Goal: Transaction & Acquisition: Purchase product/service

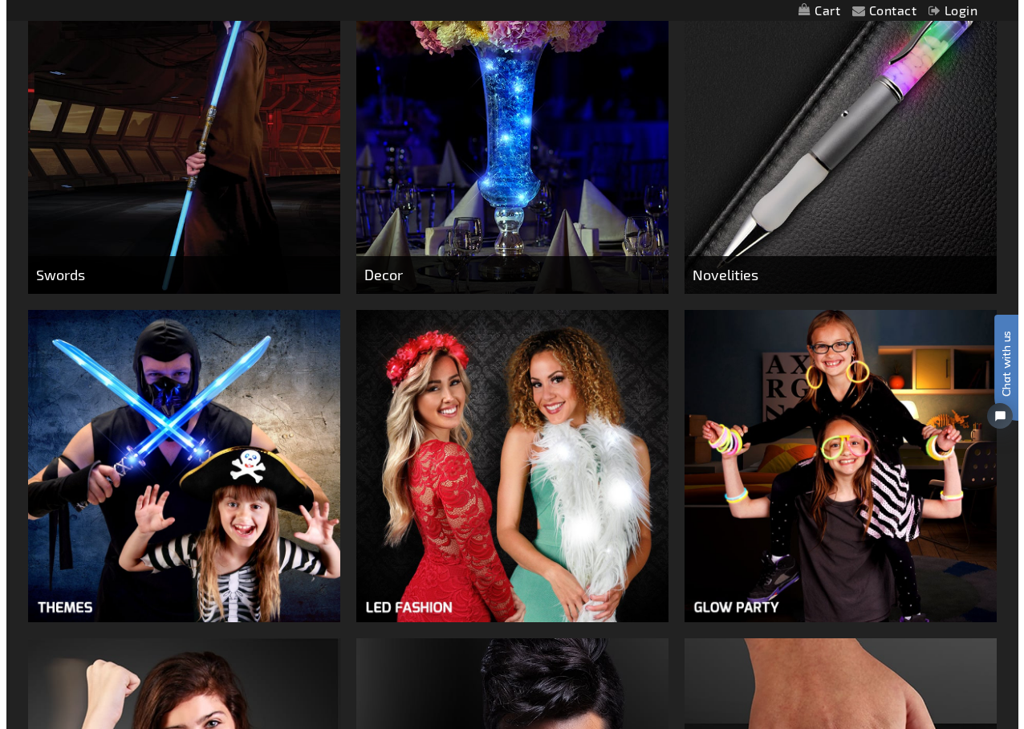
scroll to position [967, 0]
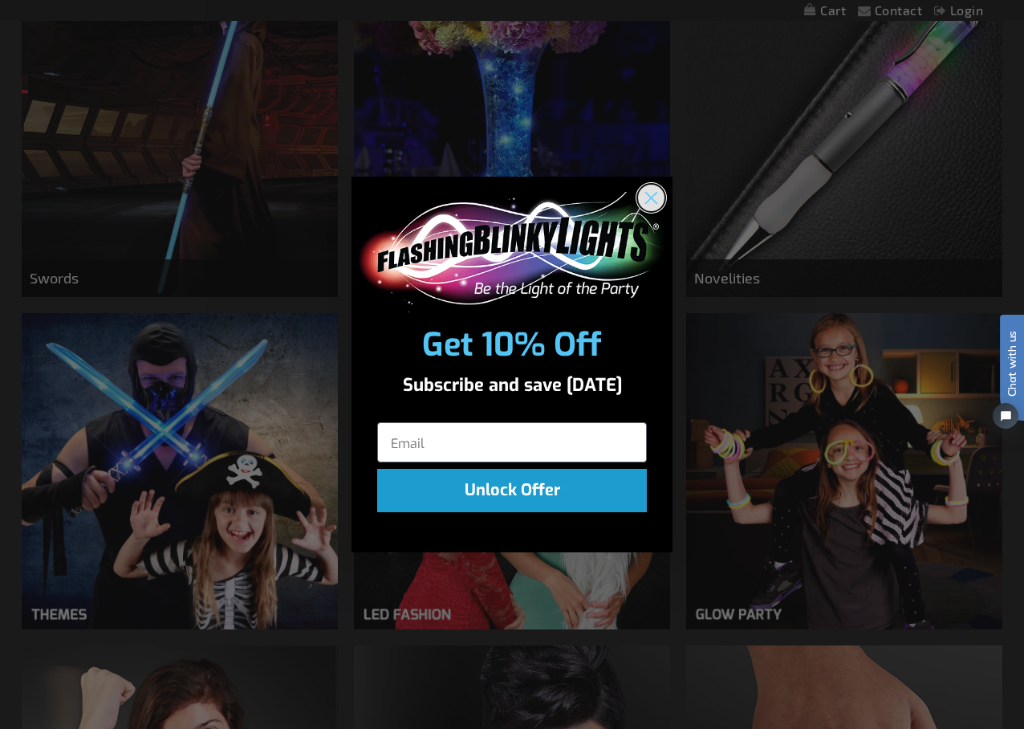
click at [658, 195] on circle "Close dialog" at bounding box center [651, 197] width 26 height 26
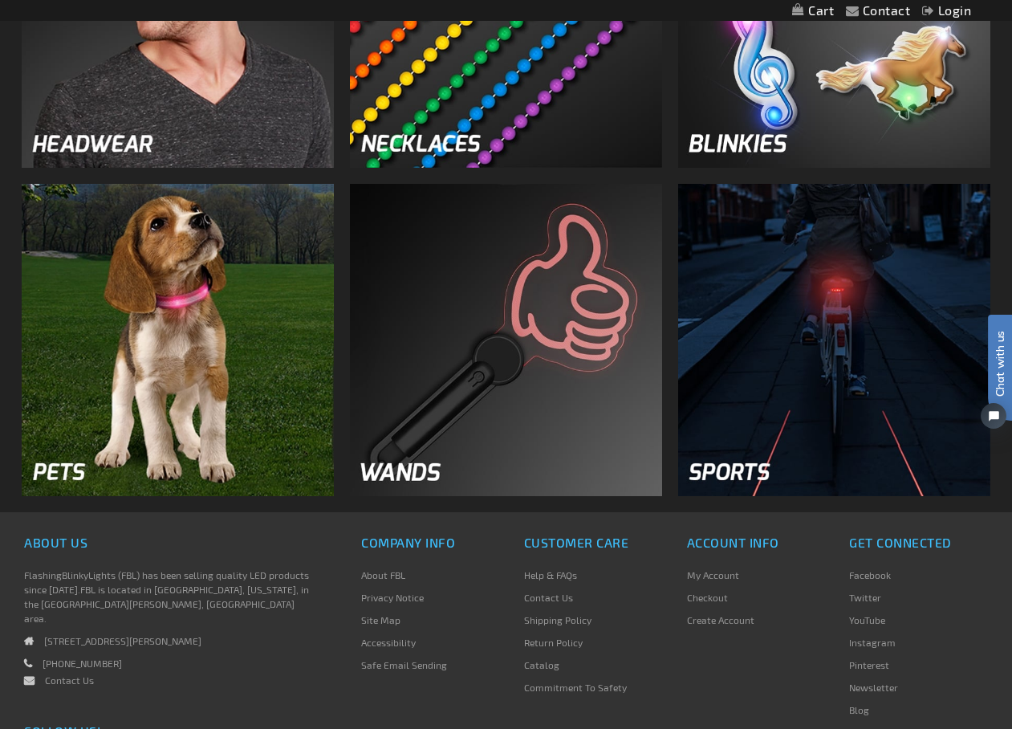
scroll to position [2087, 0]
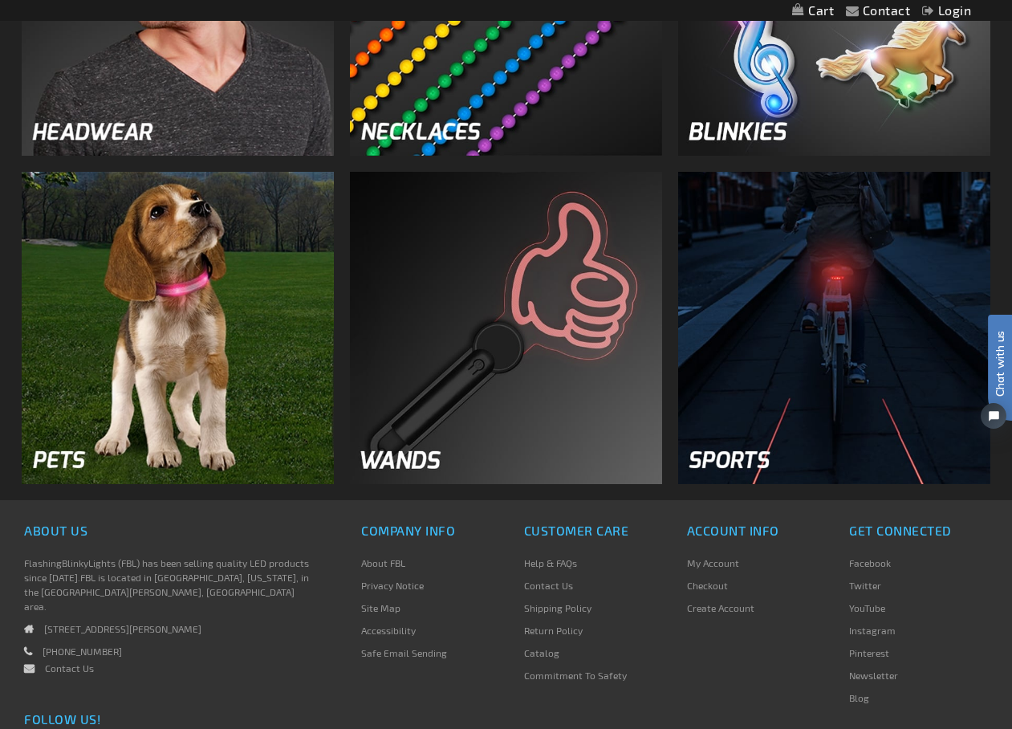
click at [519, 277] on img at bounding box center [506, 328] width 312 height 312
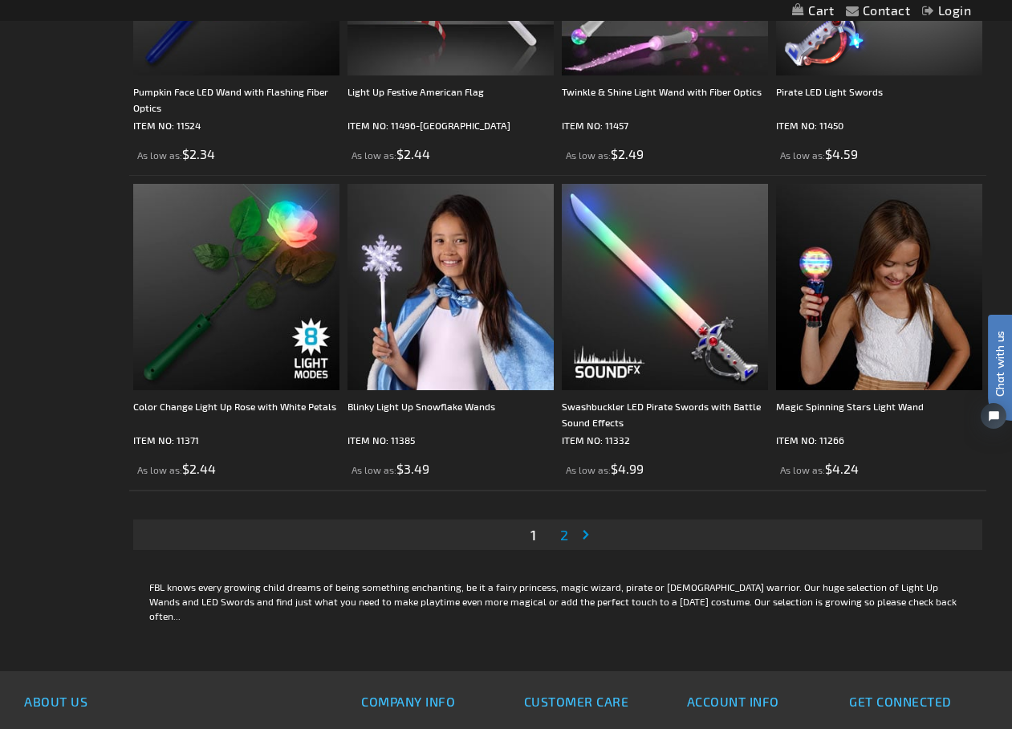
scroll to position [4576, 0]
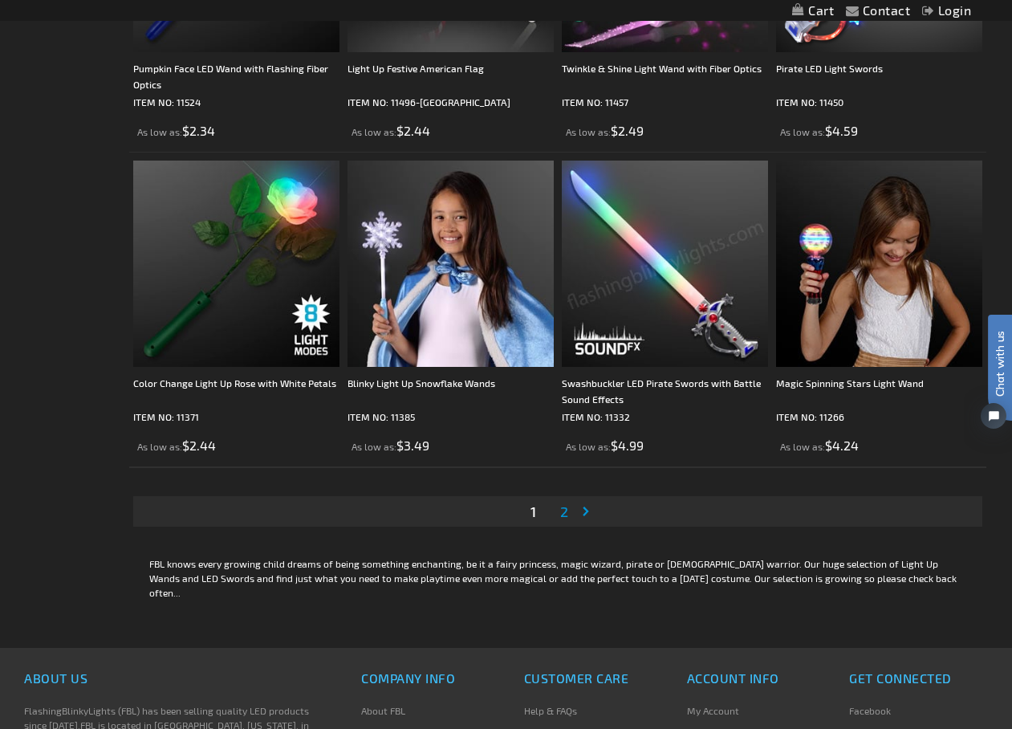
click at [565, 512] on span "2" at bounding box center [564, 512] width 8 height 18
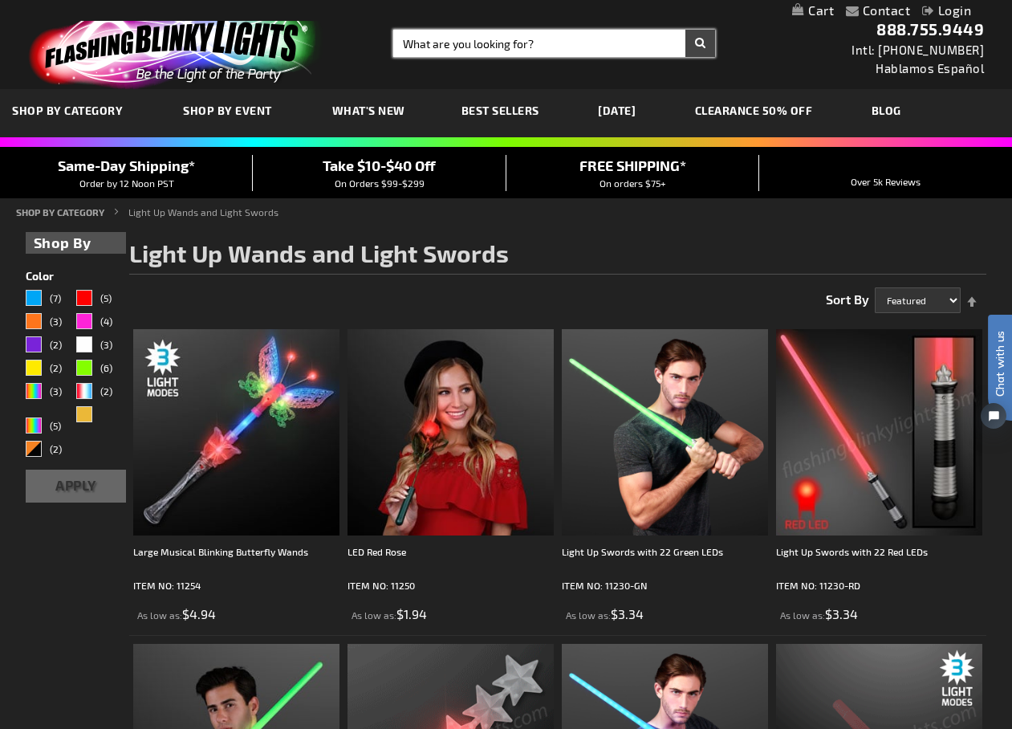
click at [508, 33] on input "Search" at bounding box center [554, 43] width 322 height 27
type input "bubble wands"
click at [686, 30] on button "Search" at bounding box center [701, 43] width 30 height 27
